Goal: Information Seeking & Learning: Find specific fact

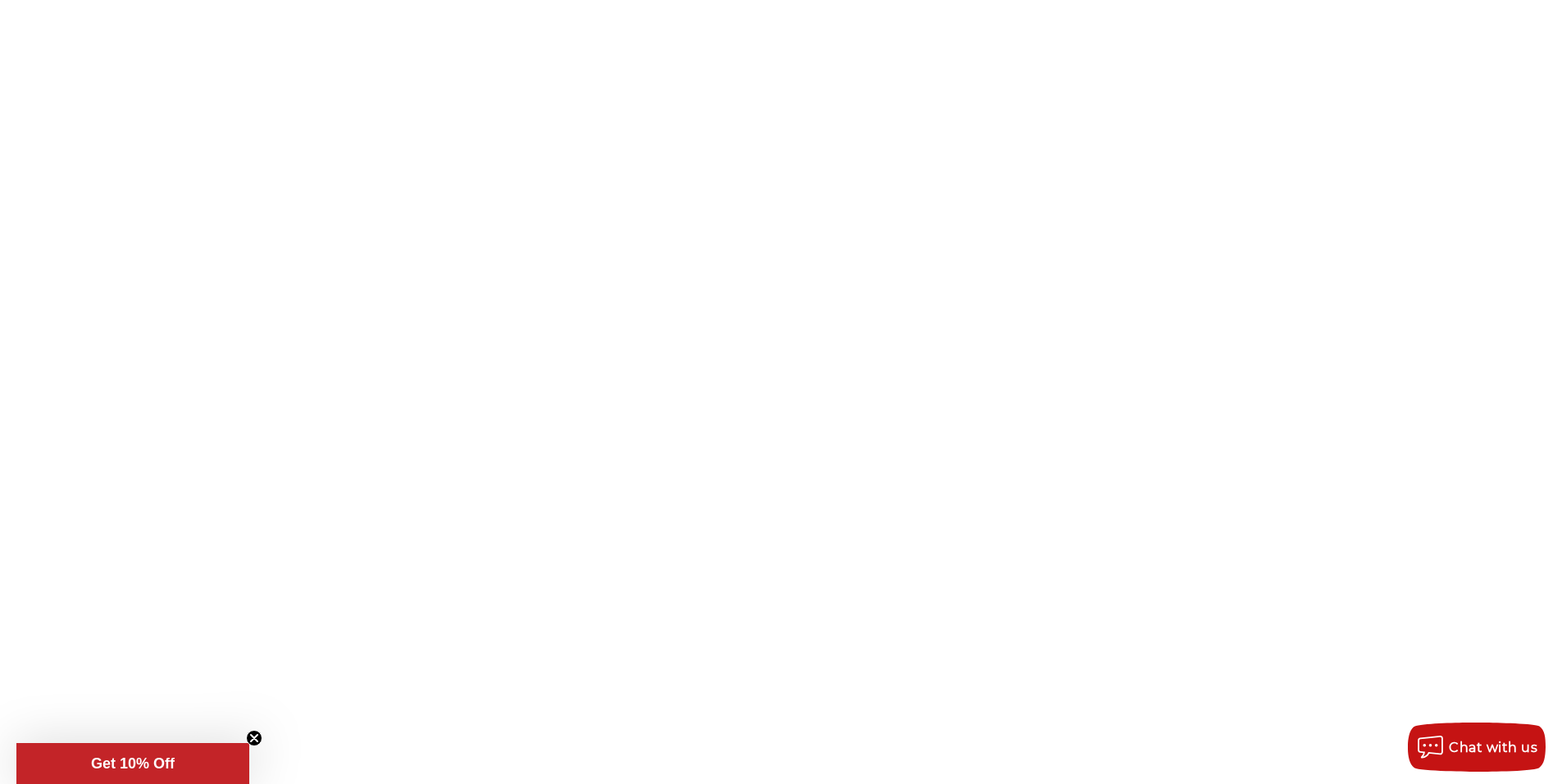
scroll to position [327, 0]
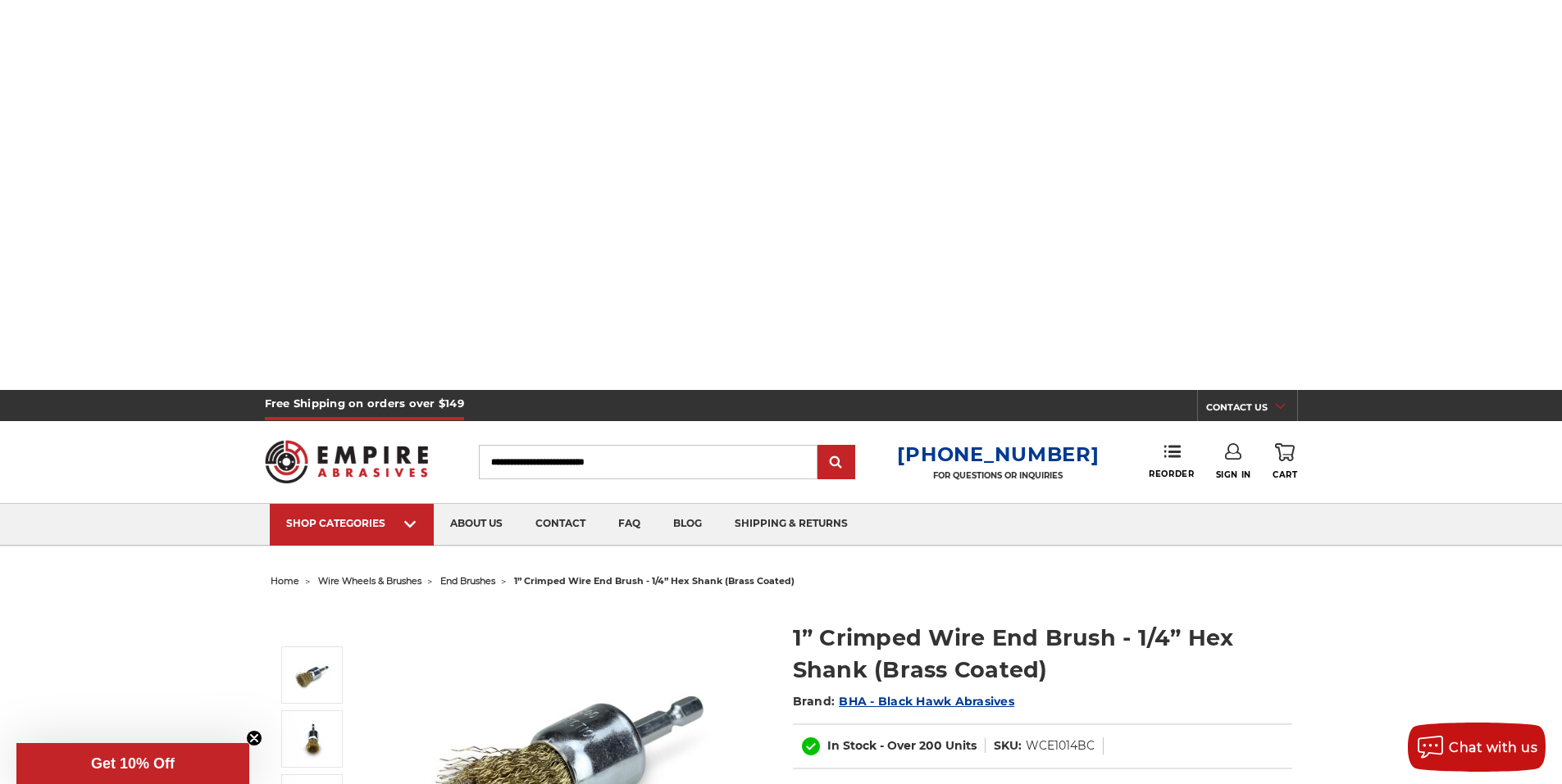
scroll to position [1092, 0]
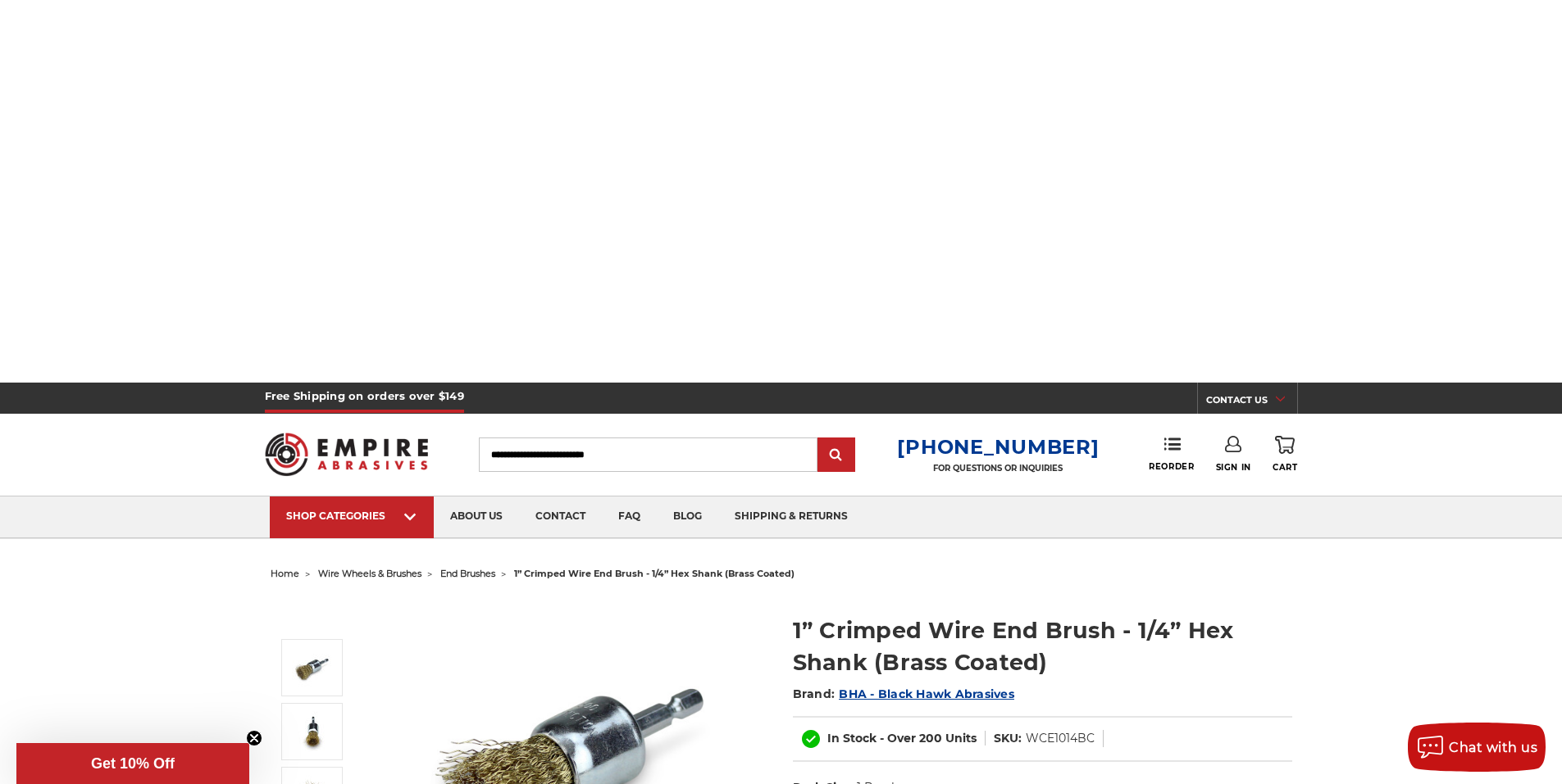
drag, startPoint x: 263, startPoint y: 442, endPoint x: 1076, endPoint y: 500, distance: 815.1
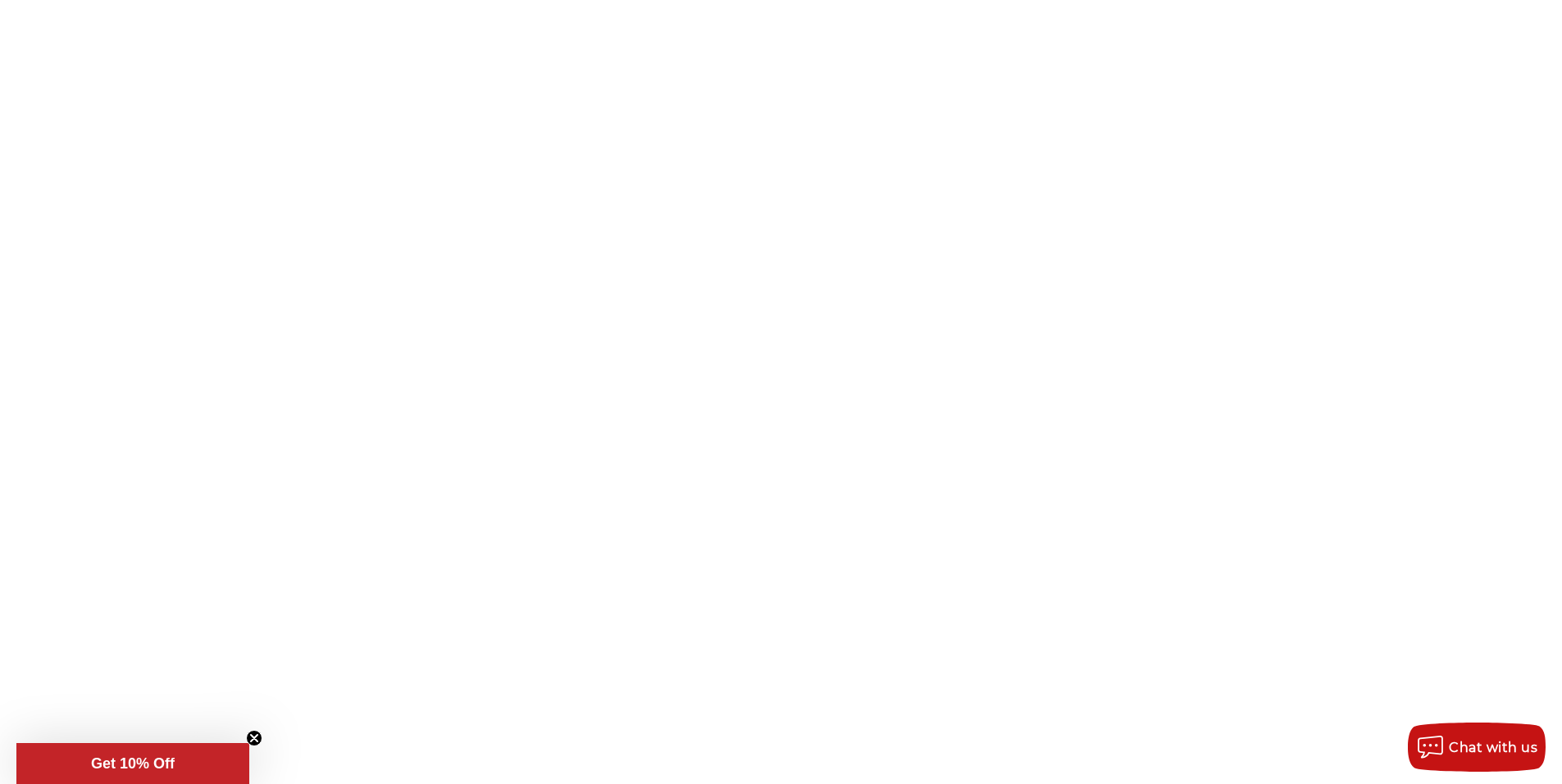
scroll to position [0, 0]
